Goal: Transaction & Acquisition: Purchase product/service

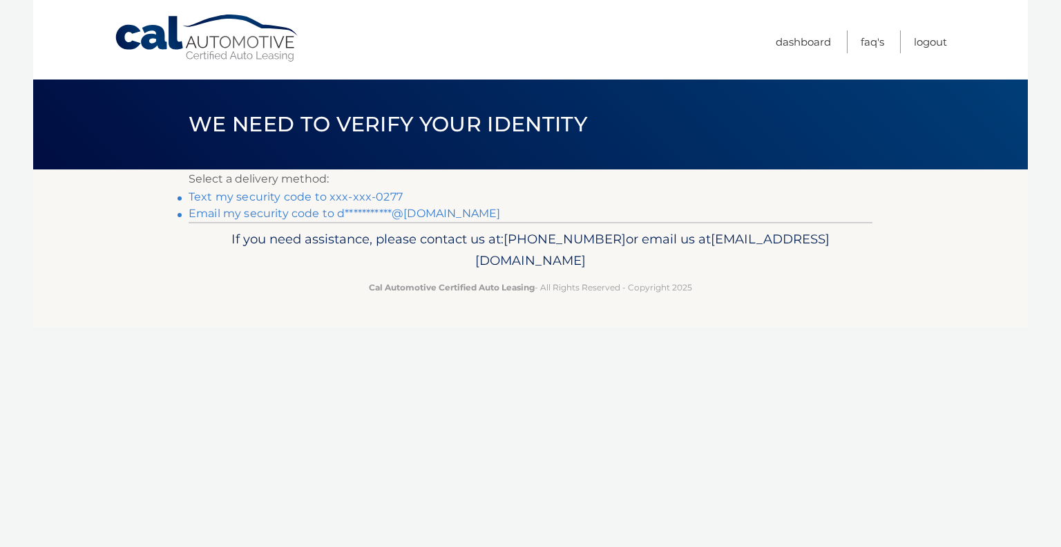
click at [337, 194] on link "Text my security code to xxx-xxx-0277" at bounding box center [296, 196] width 214 height 13
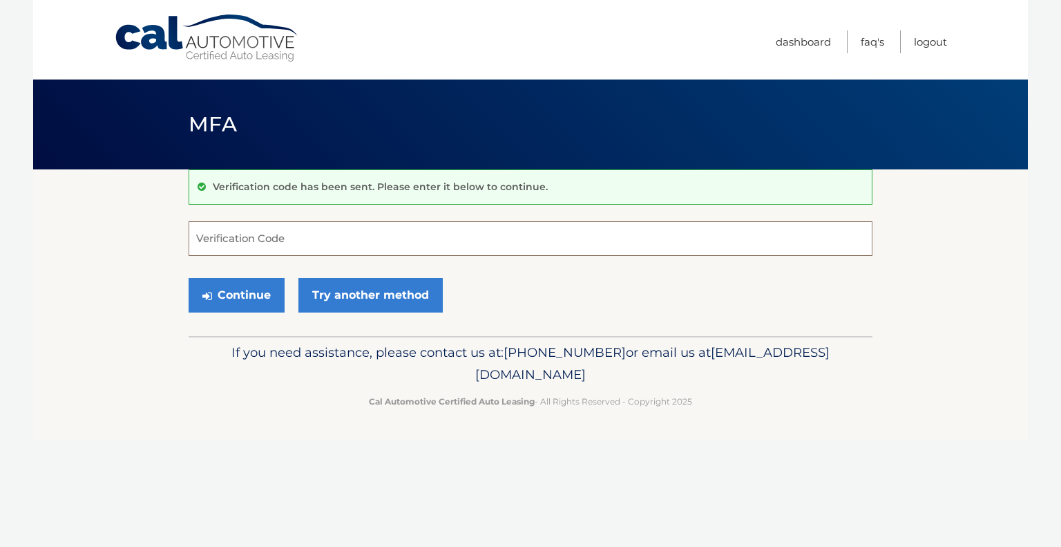
click at [259, 244] on input "Verification Code" at bounding box center [531, 238] width 684 height 35
type input "025253"
click at [189, 278] on button "Continue" at bounding box center [237, 295] width 96 height 35
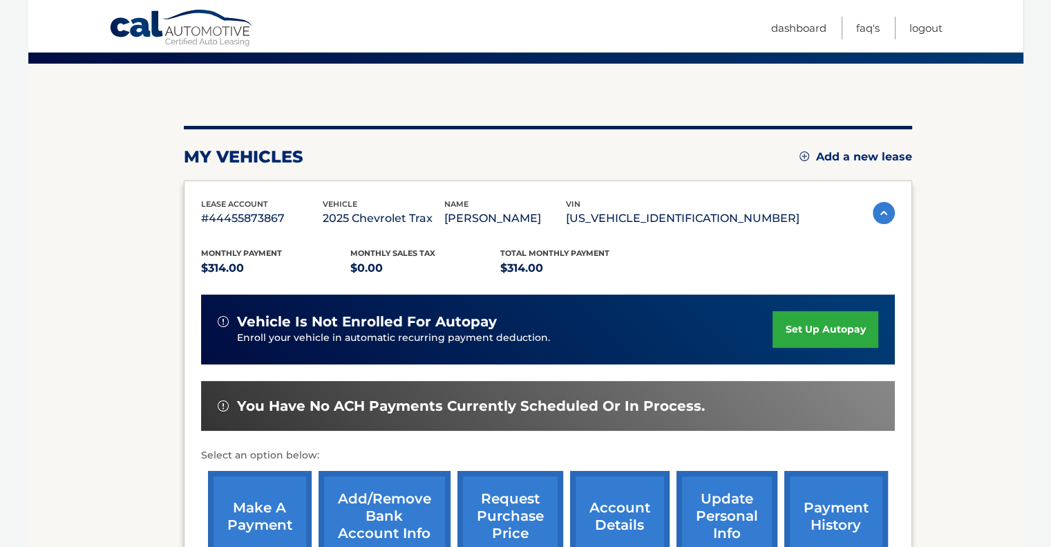
scroll to position [138, 0]
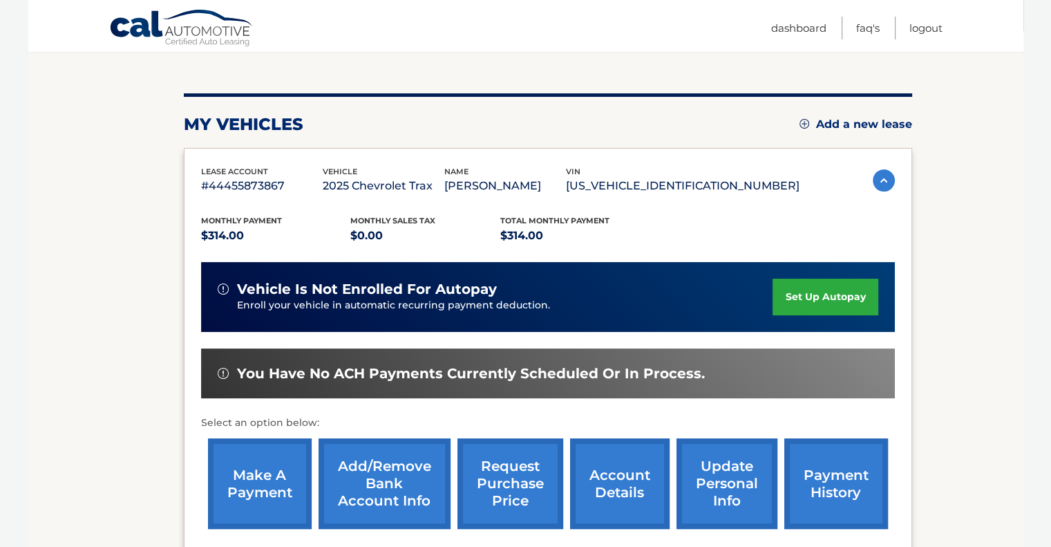
click at [256, 469] on link "make a payment" at bounding box center [260, 483] width 104 height 91
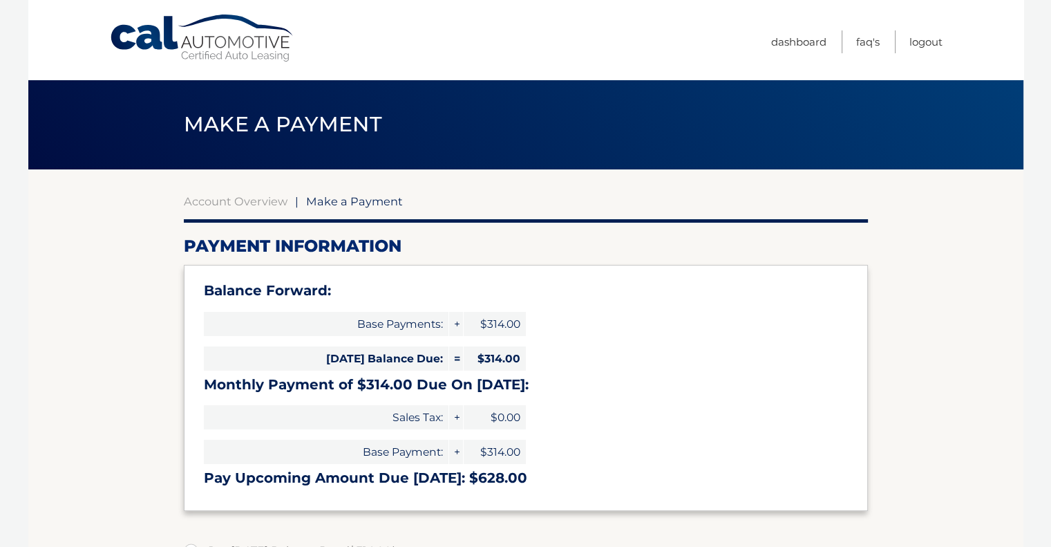
select select "MGI3NjhlNmMtNDU3ZS00ZjliLTk0ZjUtNWRjOTBiY2FhOTY1"
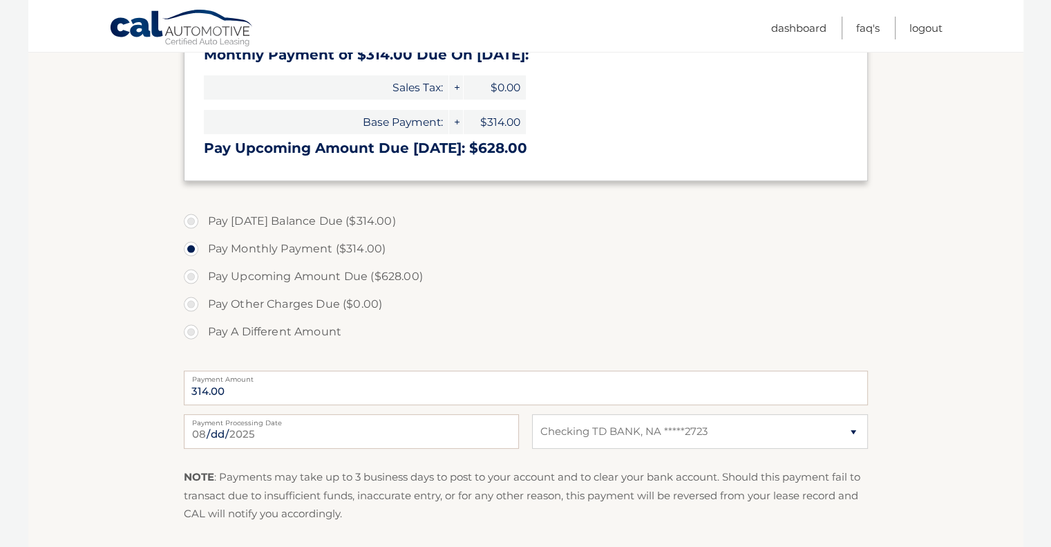
scroll to position [346, 0]
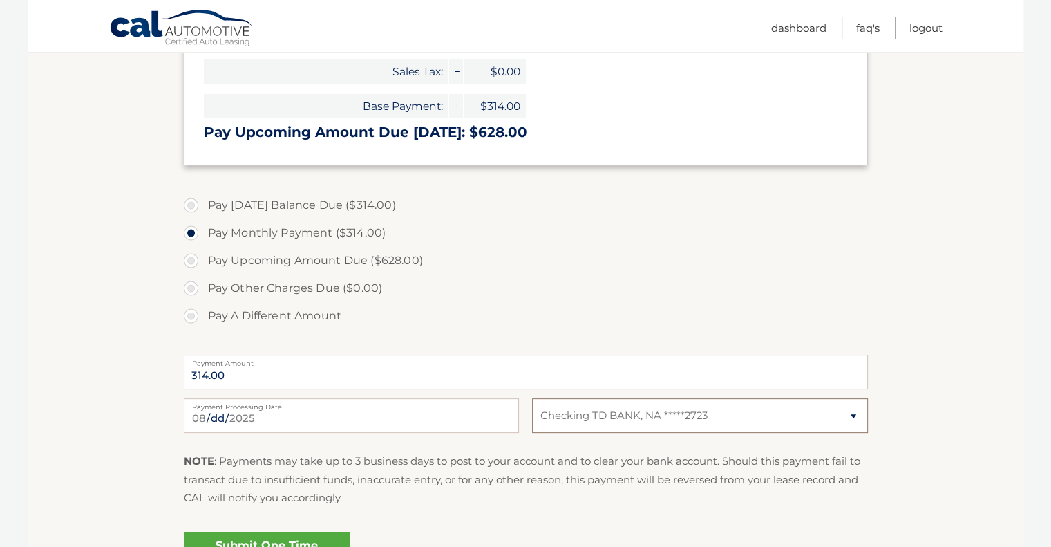
click at [654, 424] on select "Select Bank Account Checking TD BANK, NA *****2723" at bounding box center [699, 415] width 335 height 35
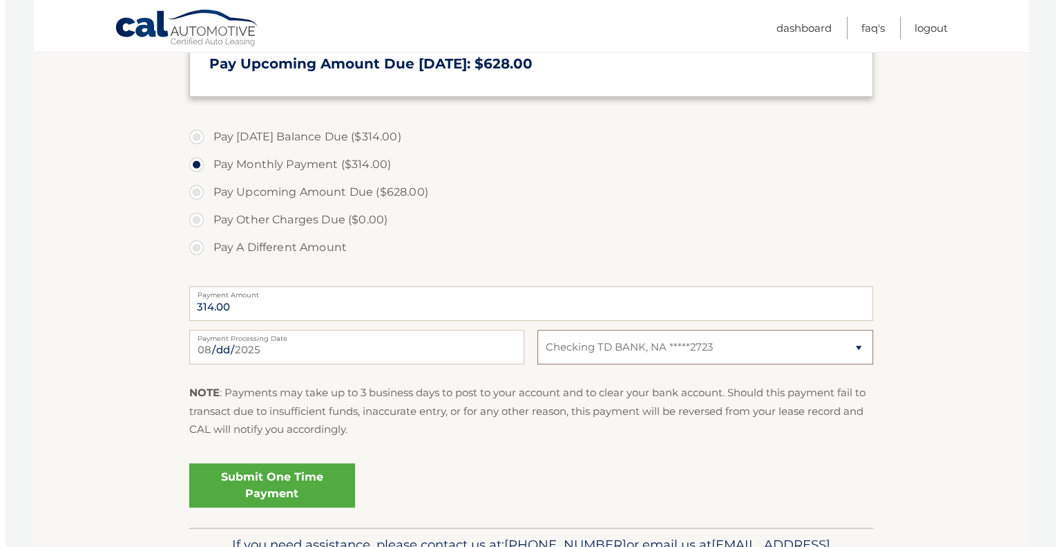
scroll to position [415, 0]
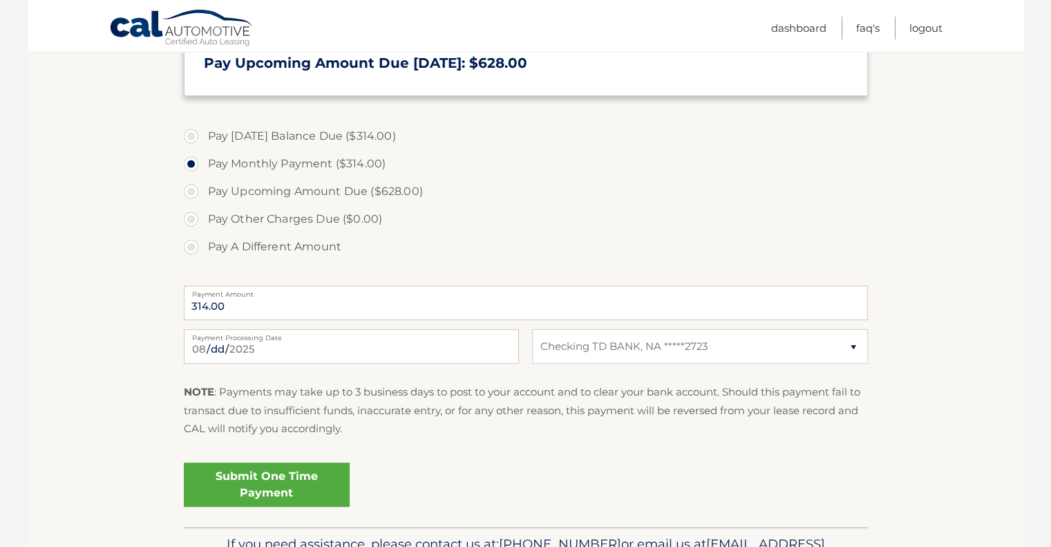
click at [281, 489] on link "Submit One Time Payment" at bounding box center [267, 484] width 166 height 44
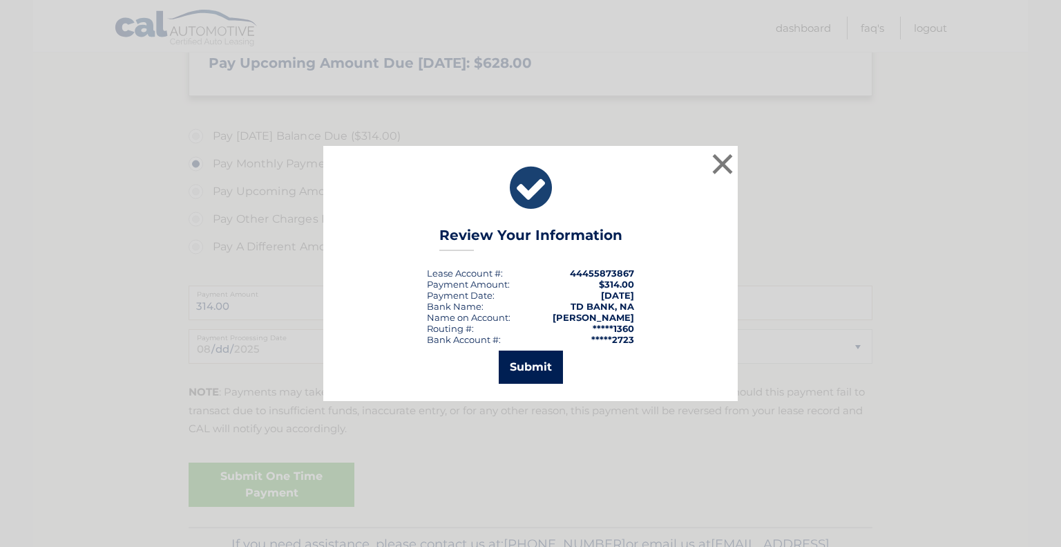
click at [507, 372] on button "Submit" at bounding box center [531, 366] width 64 height 33
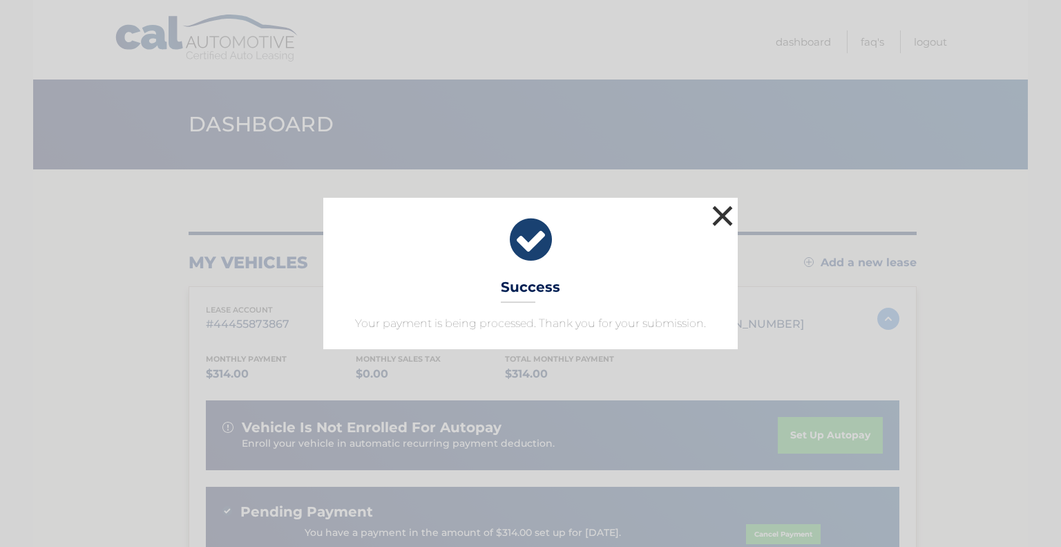
click at [725, 209] on button "×" at bounding box center [723, 216] width 28 height 28
